Goal: Information Seeking & Learning: Learn about a topic

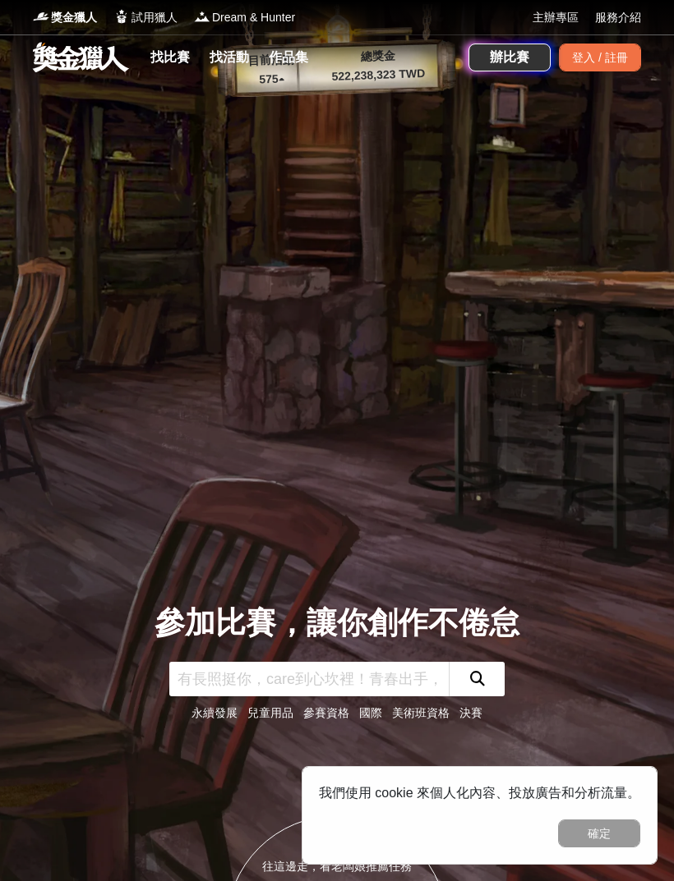
click at [235, 54] on link "找活動" at bounding box center [229, 57] width 53 height 23
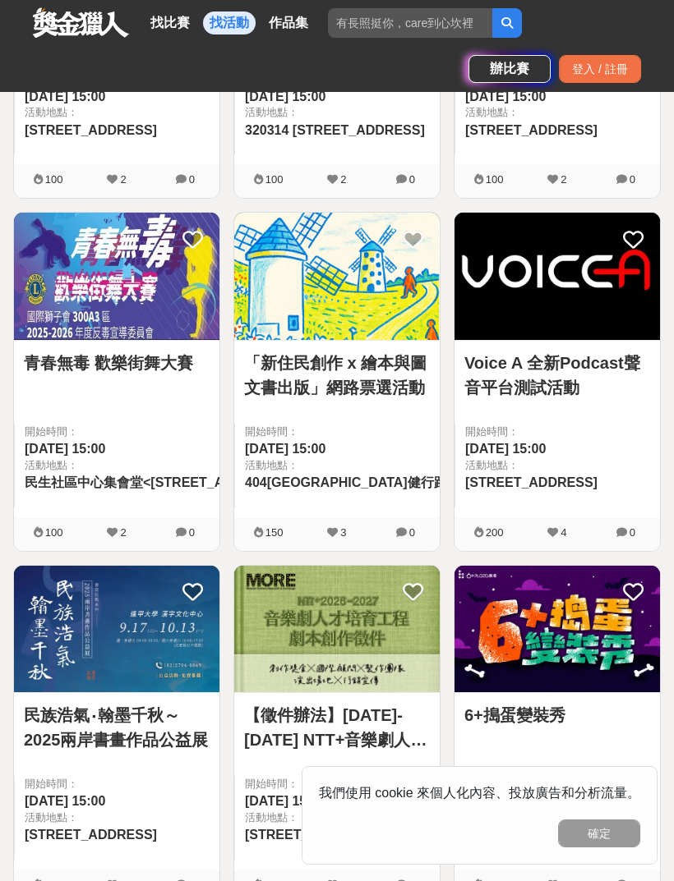
scroll to position [543, 0]
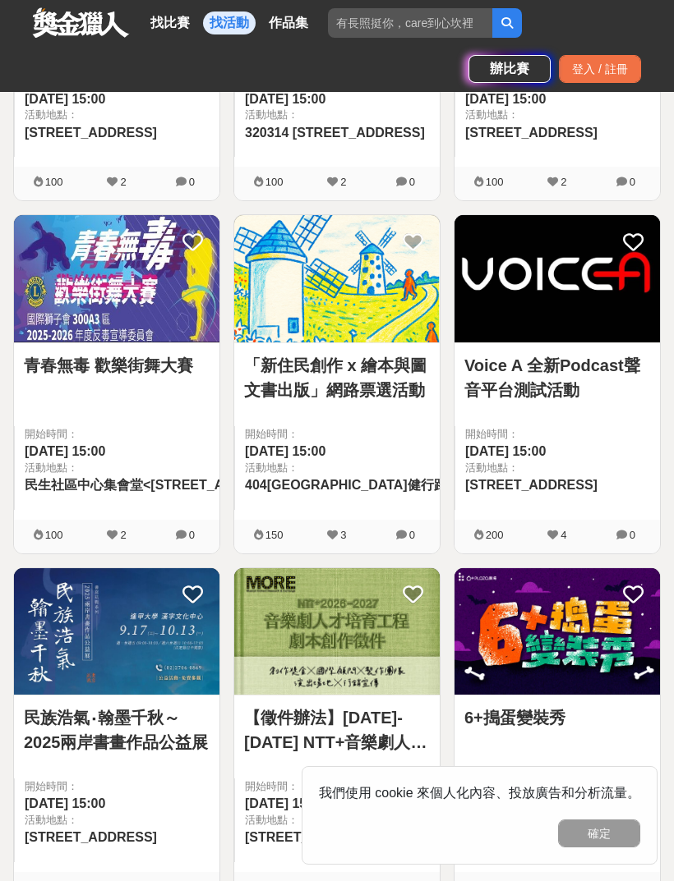
click at [394, 377] on link "「新住民創作 x 繪本與圖文書出版」網路票選活動" at bounding box center [337, 377] width 186 height 49
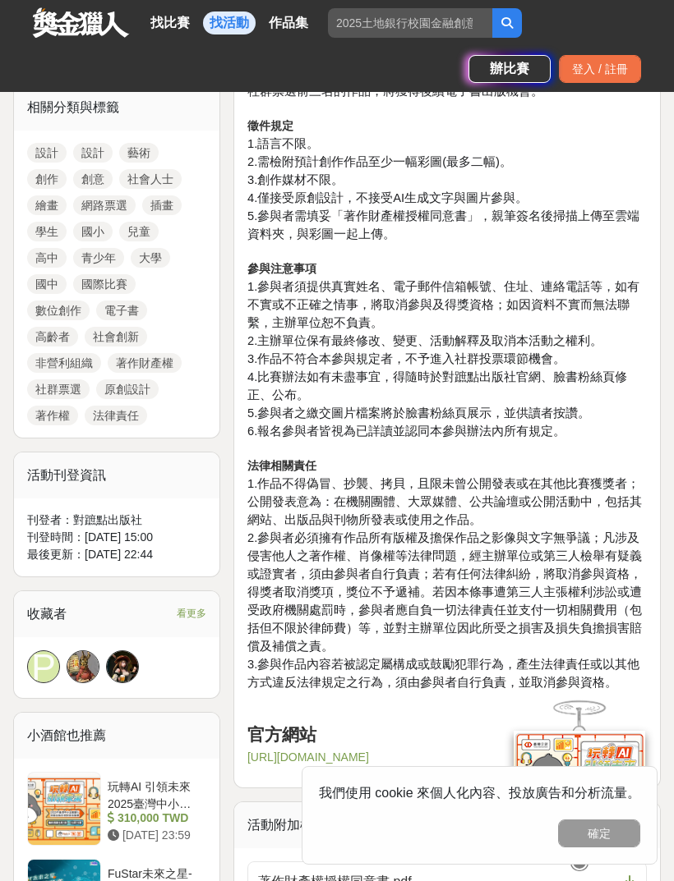
scroll to position [1244, 0]
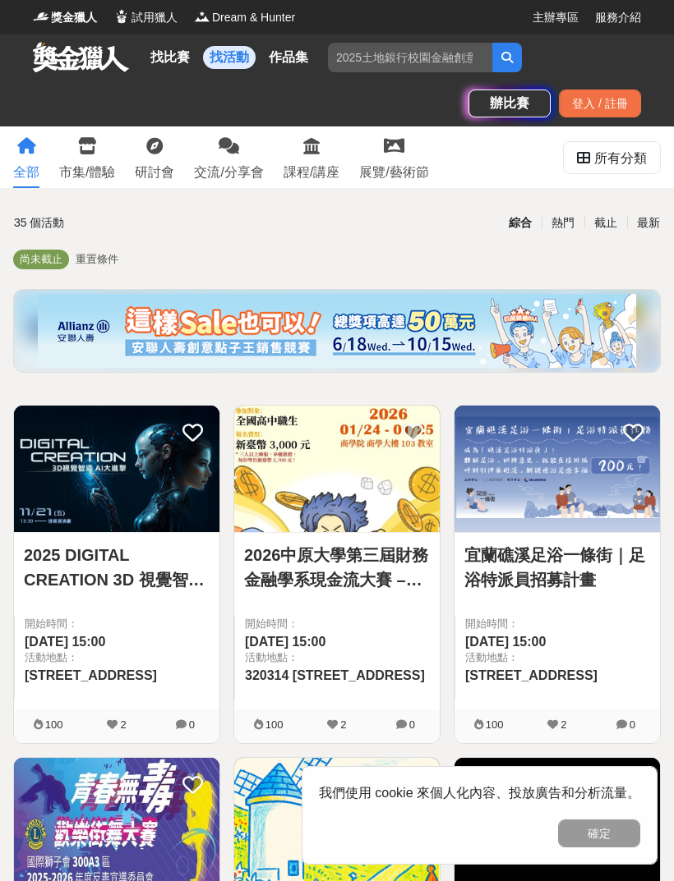
click at [168, 62] on link "找比賽" at bounding box center [170, 57] width 53 height 23
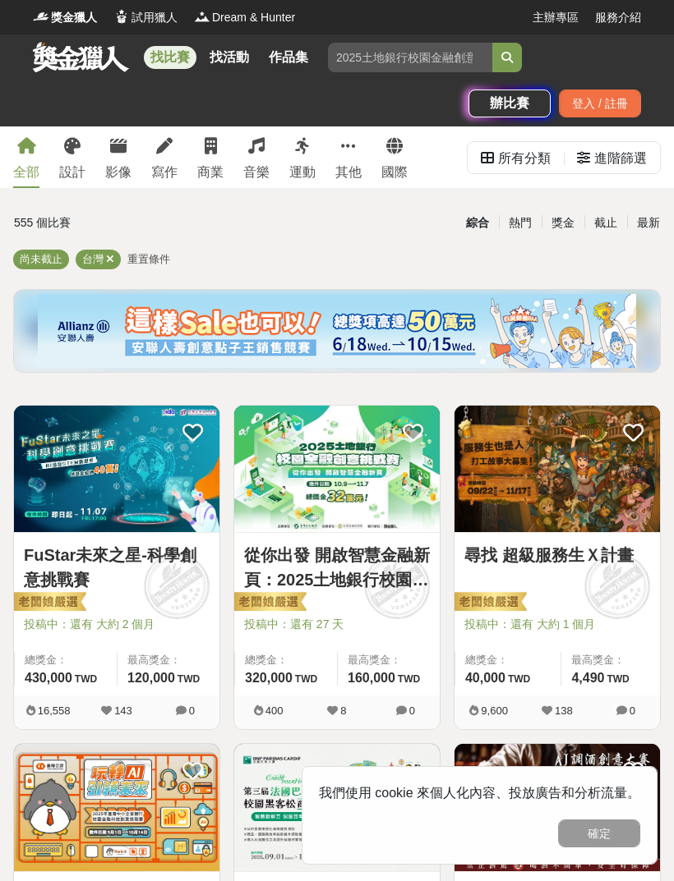
click at [353, 166] on div "其他" at bounding box center [348, 173] width 26 height 20
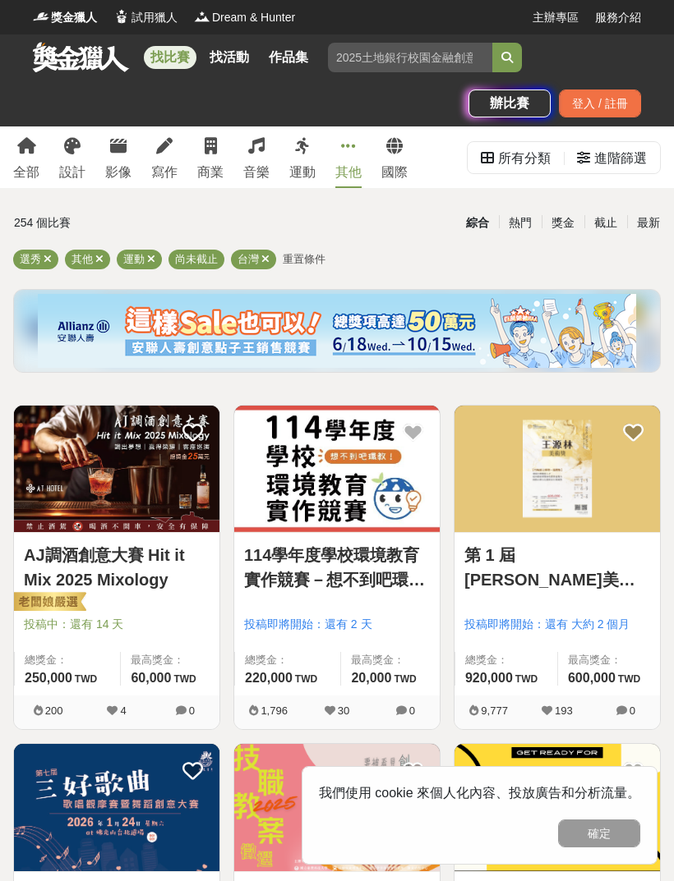
click at [396, 60] on input "search" at bounding box center [410, 58] width 164 height 30
click at [509, 62] on icon "submit" at bounding box center [506, 57] width 11 height 11
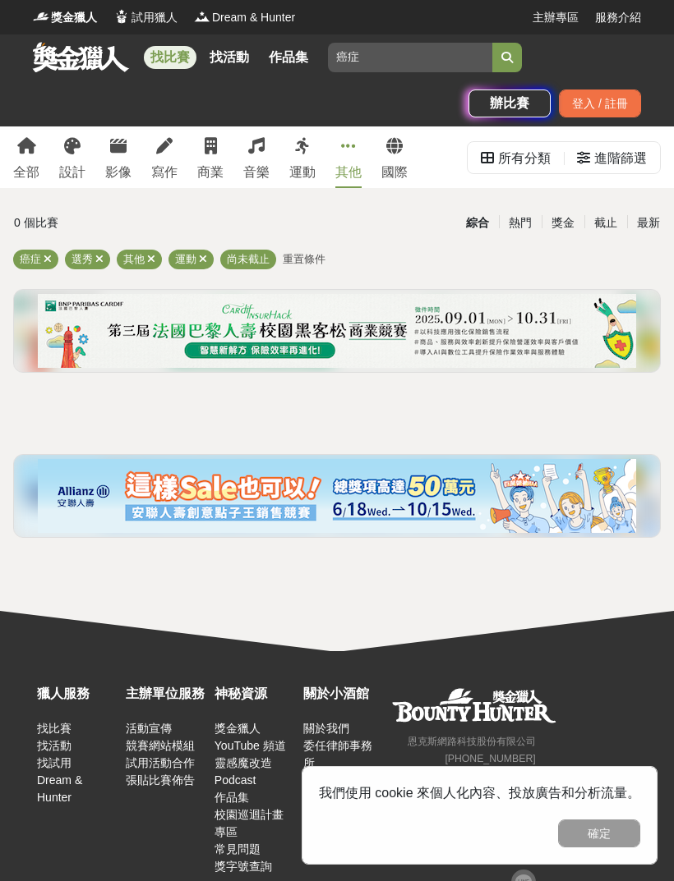
click at [449, 55] on input "癌症" at bounding box center [410, 58] width 164 height 30
click at [437, 57] on input "癌症" at bounding box center [410, 58] width 164 height 30
click at [437, 56] on input "癌症" at bounding box center [410, 58] width 164 height 30
click at [434, 62] on input "癌症" at bounding box center [410, 58] width 164 height 30
click at [434, 61] on input "癌症" at bounding box center [410, 58] width 164 height 30
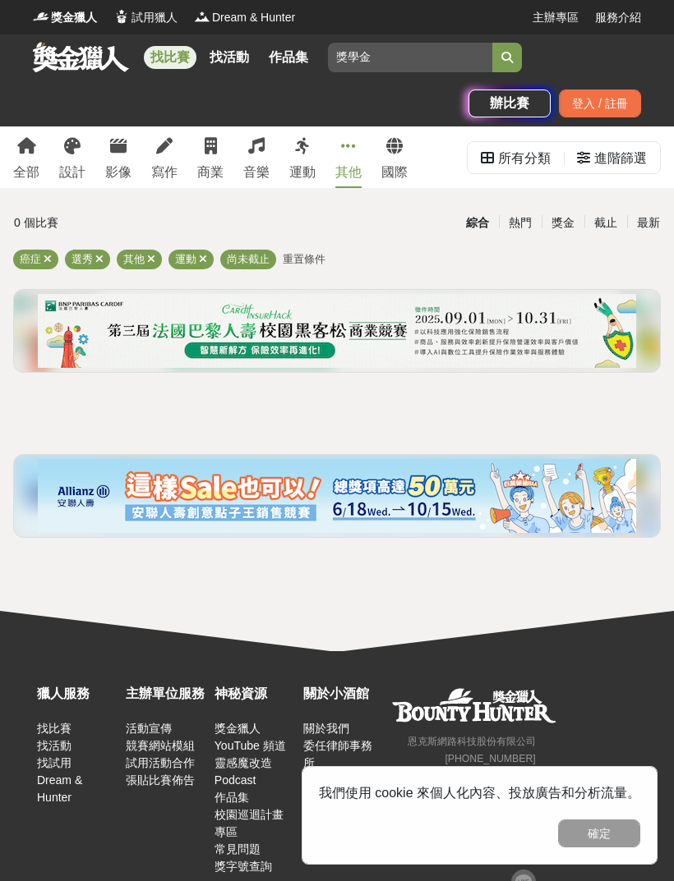
type input "獎學金"
click at [509, 60] on icon "submit" at bounding box center [506, 57] width 11 height 11
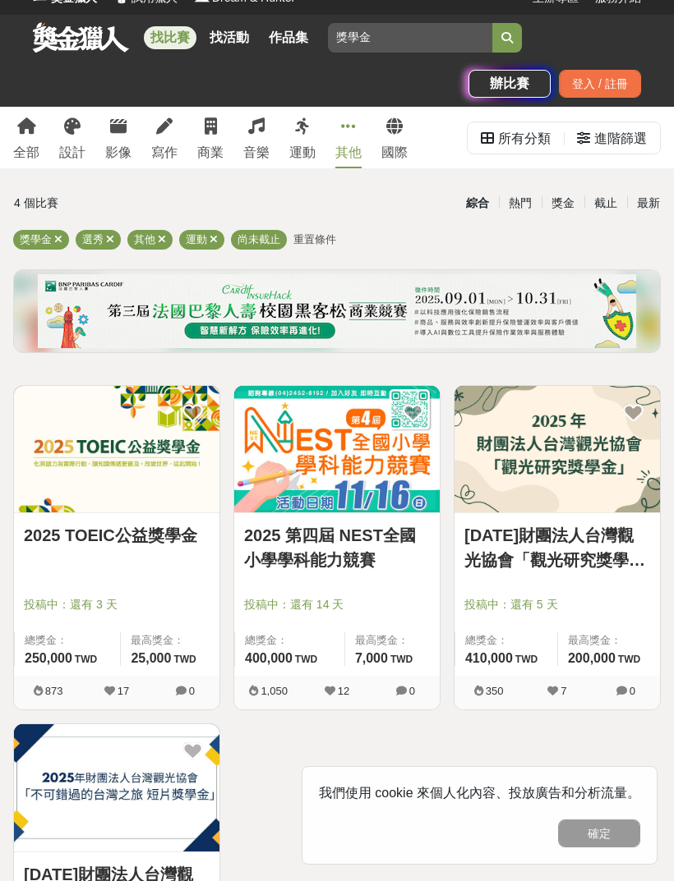
scroll to position [61, 0]
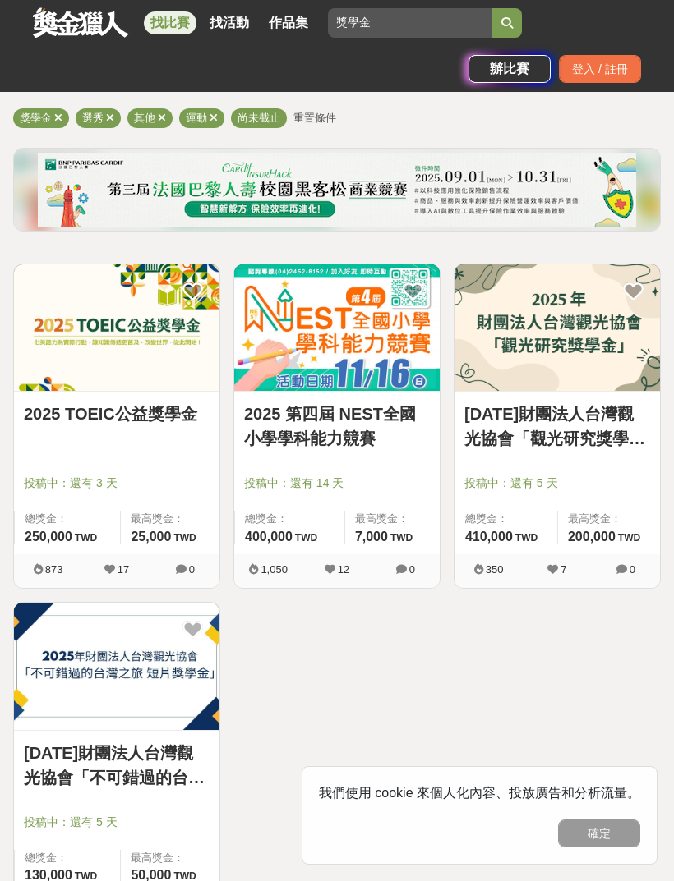
click at [590, 423] on link "[DATE]財團法人台灣觀光協會「觀光研究獎學金」" at bounding box center [557, 426] width 186 height 49
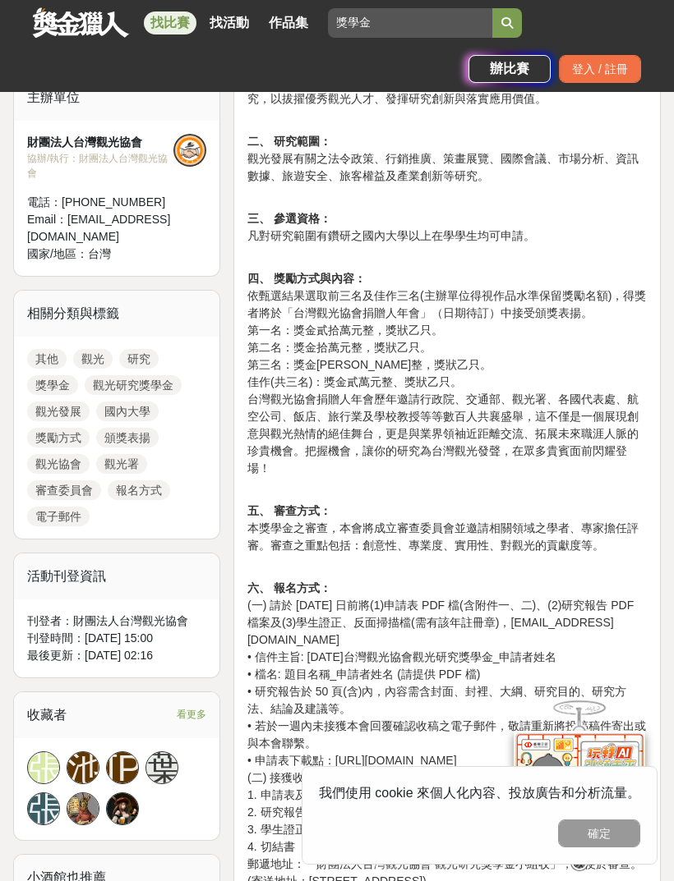
scroll to position [692, 0]
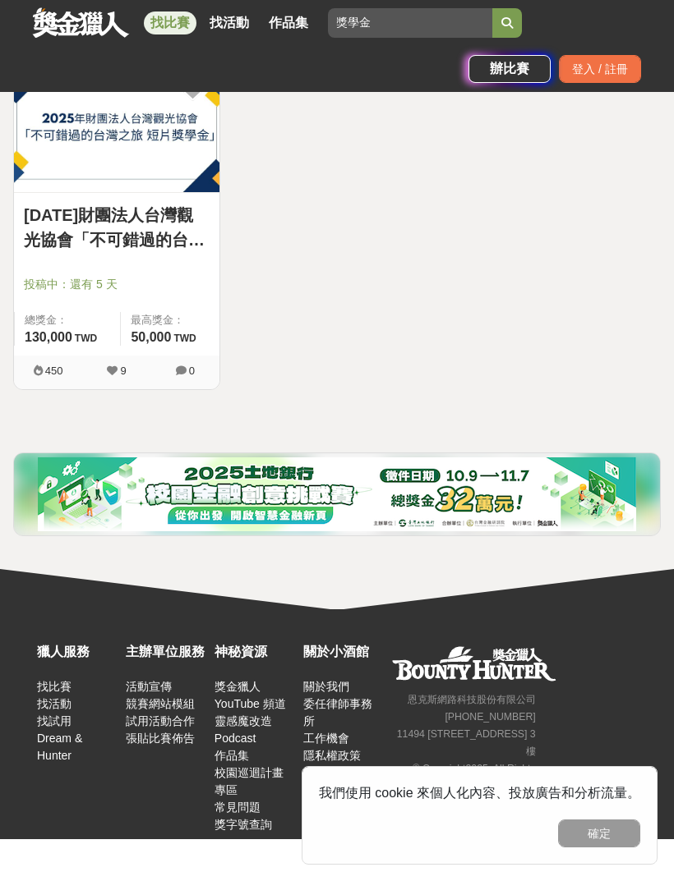
scroll to position [141, 0]
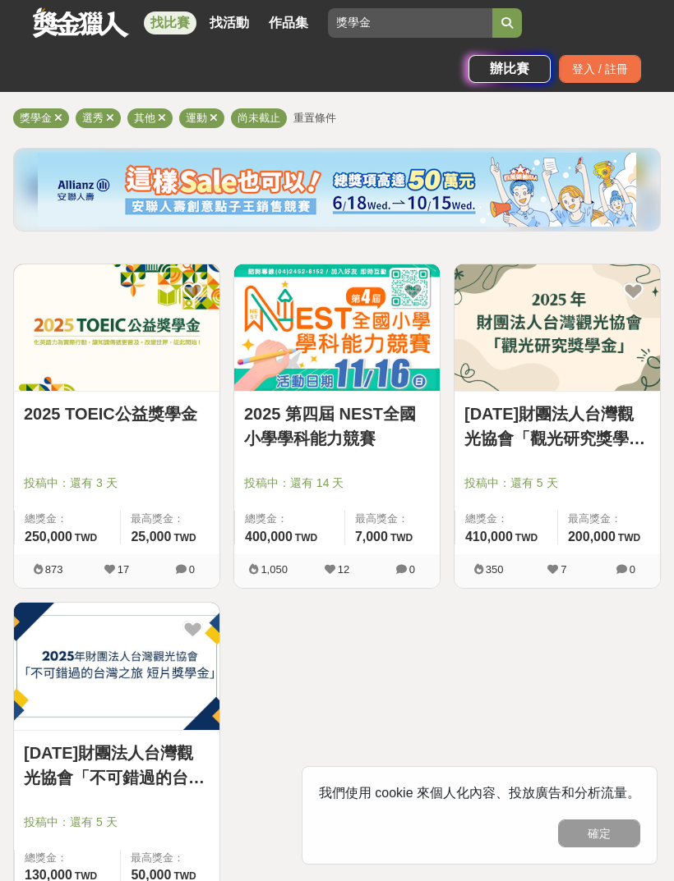
click at [175, 769] on link "[DATE]財團法人台灣觀光協會「不可錯過的台灣之旅 短片獎學金」" at bounding box center [117, 765] width 186 height 49
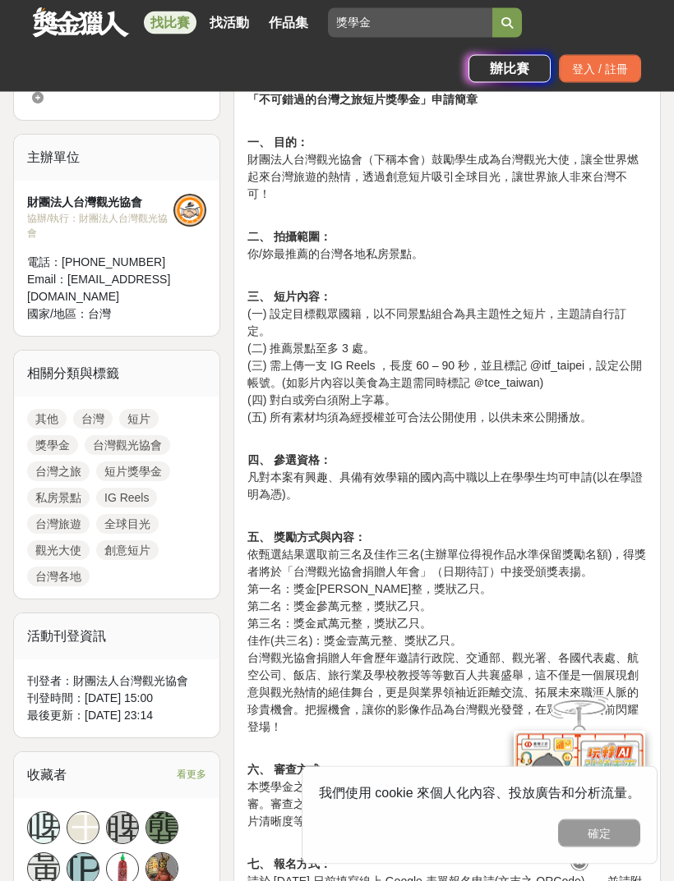
scroll to position [614, 0]
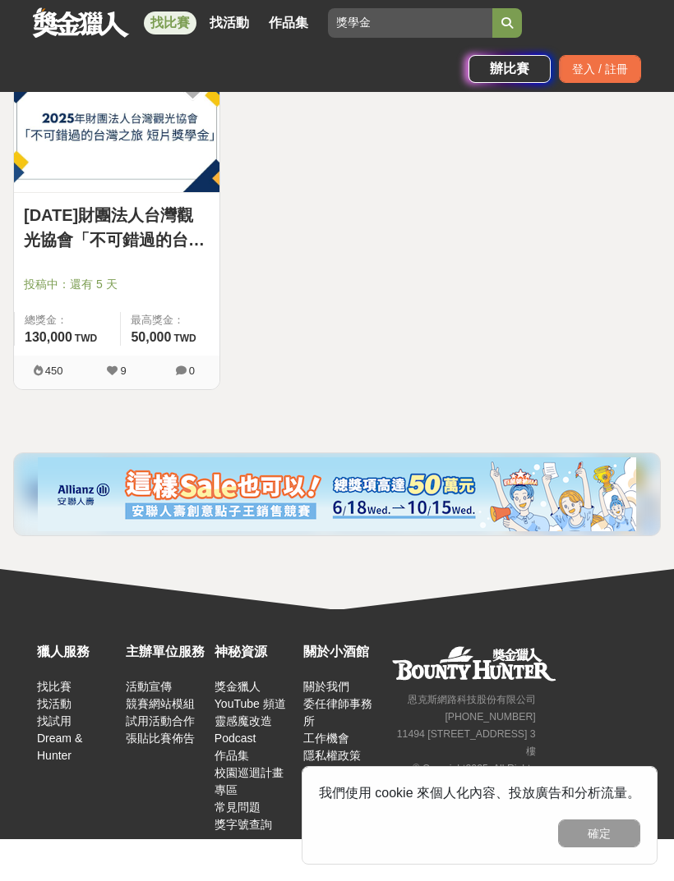
scroll to position [141, 0]
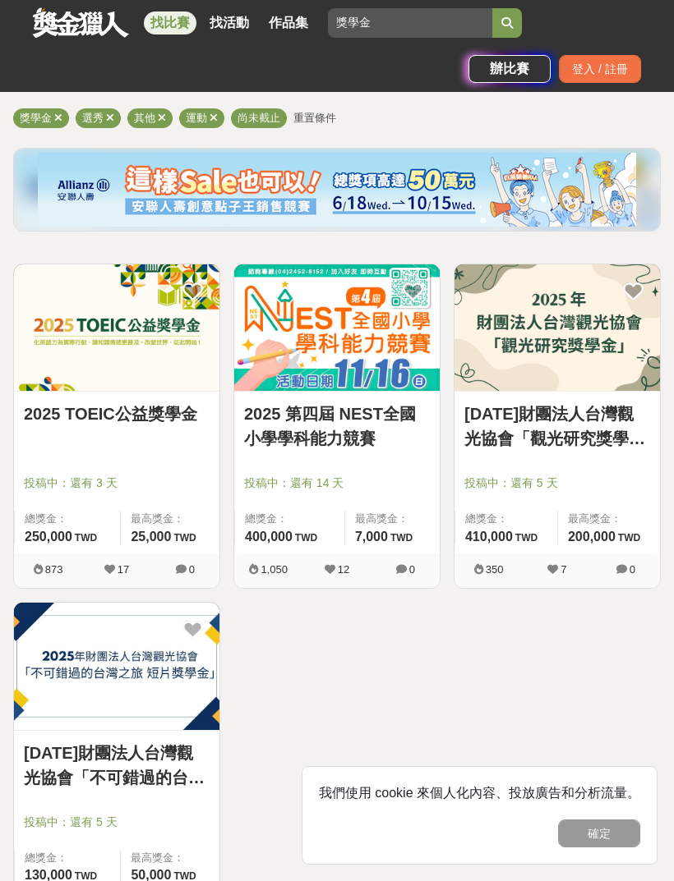
click at [170, 750] on link "[DATE]財團法人台灣觀光協會「不可錯過的台灣之旅 短片獎學金」" at bounding box center [117, 765] width 186 height 49
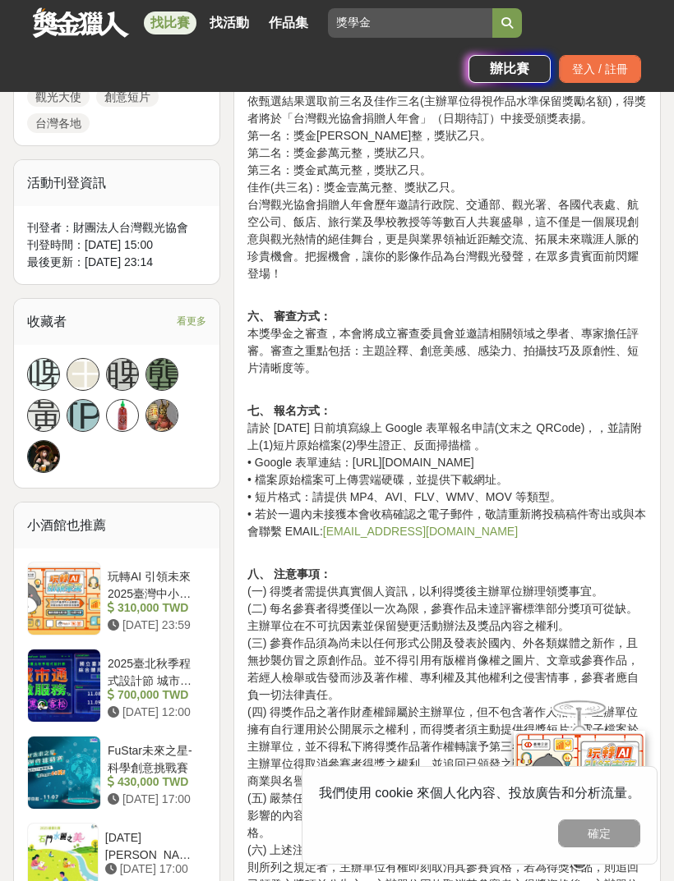
scroll to position [1037, 0]
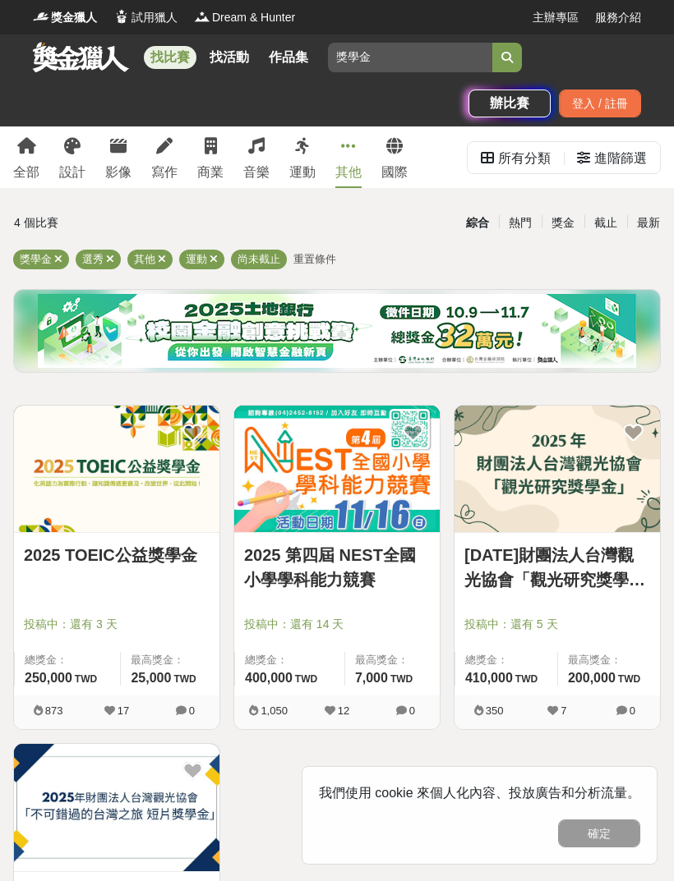
click at [140, 555] on link "2025 TOEIC公益獎學金" at bounding box center [117, 555] width 186 height 25
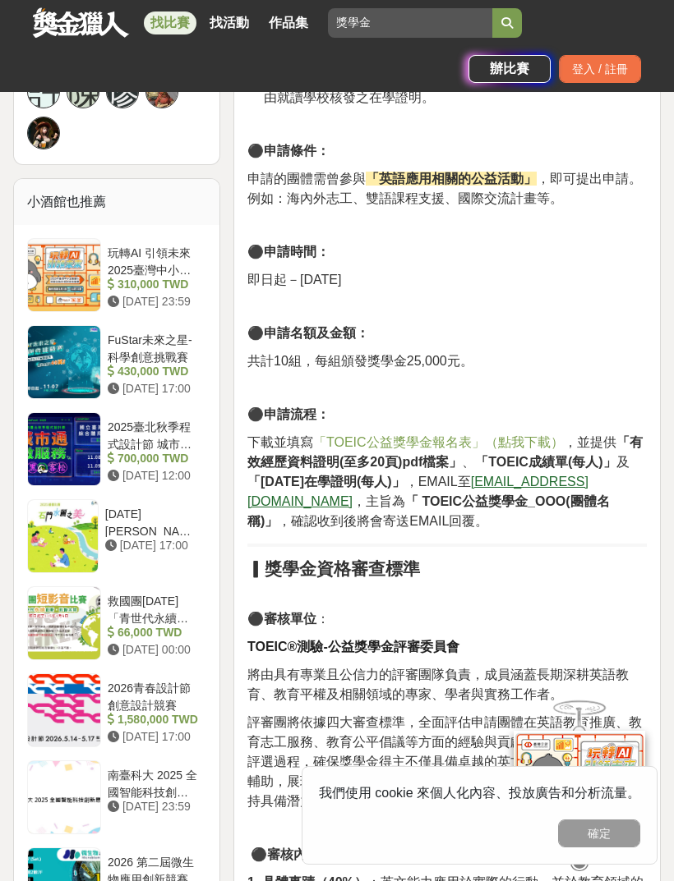
scroll to position [1368, 0]
